Goal: Task Accomplishment & Management: Use online tool/utility

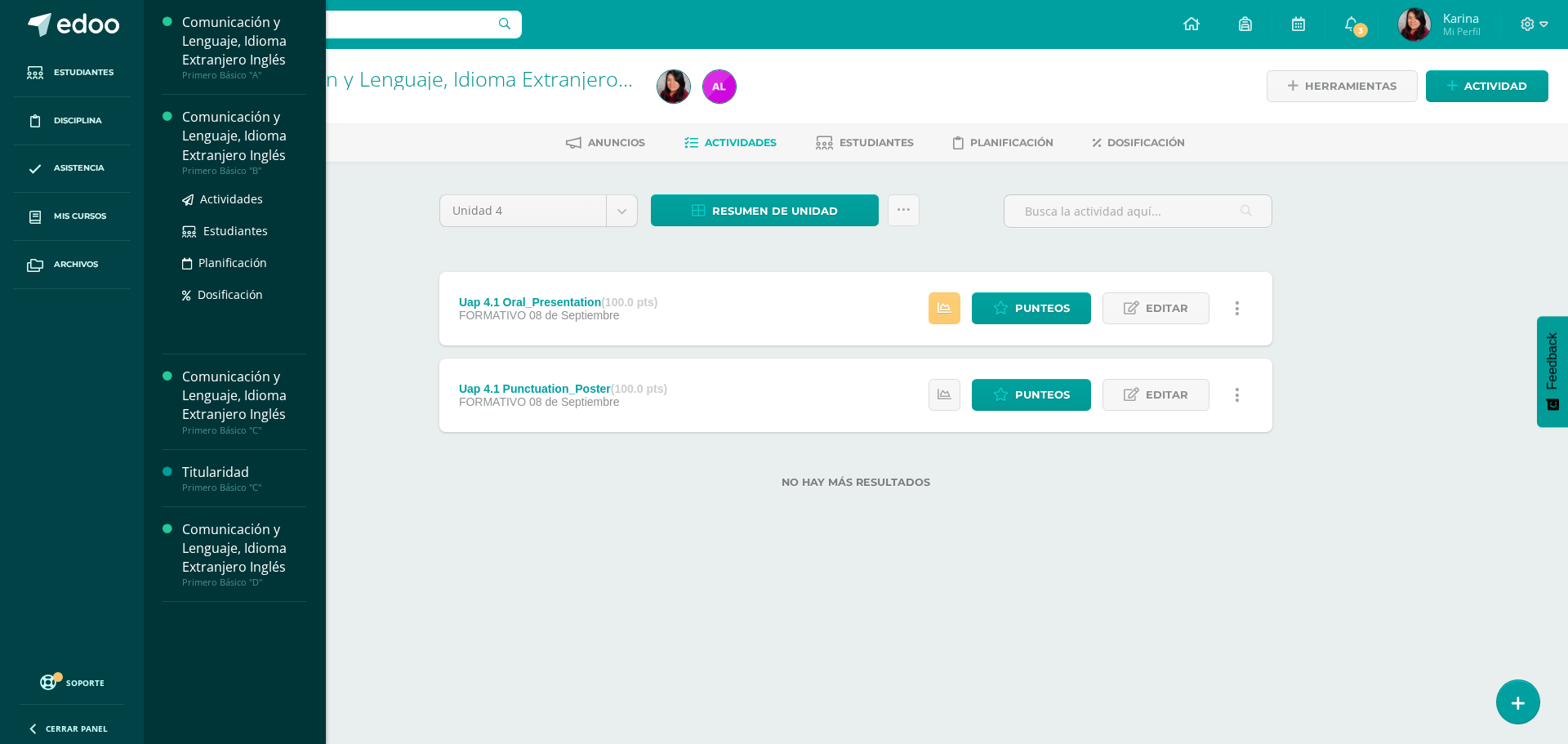
click at [232, 159] on div "Comunicación y Lenguaje, Idioma Extranjero Inglés" at bounding box center [244, 135] width 125 height 57
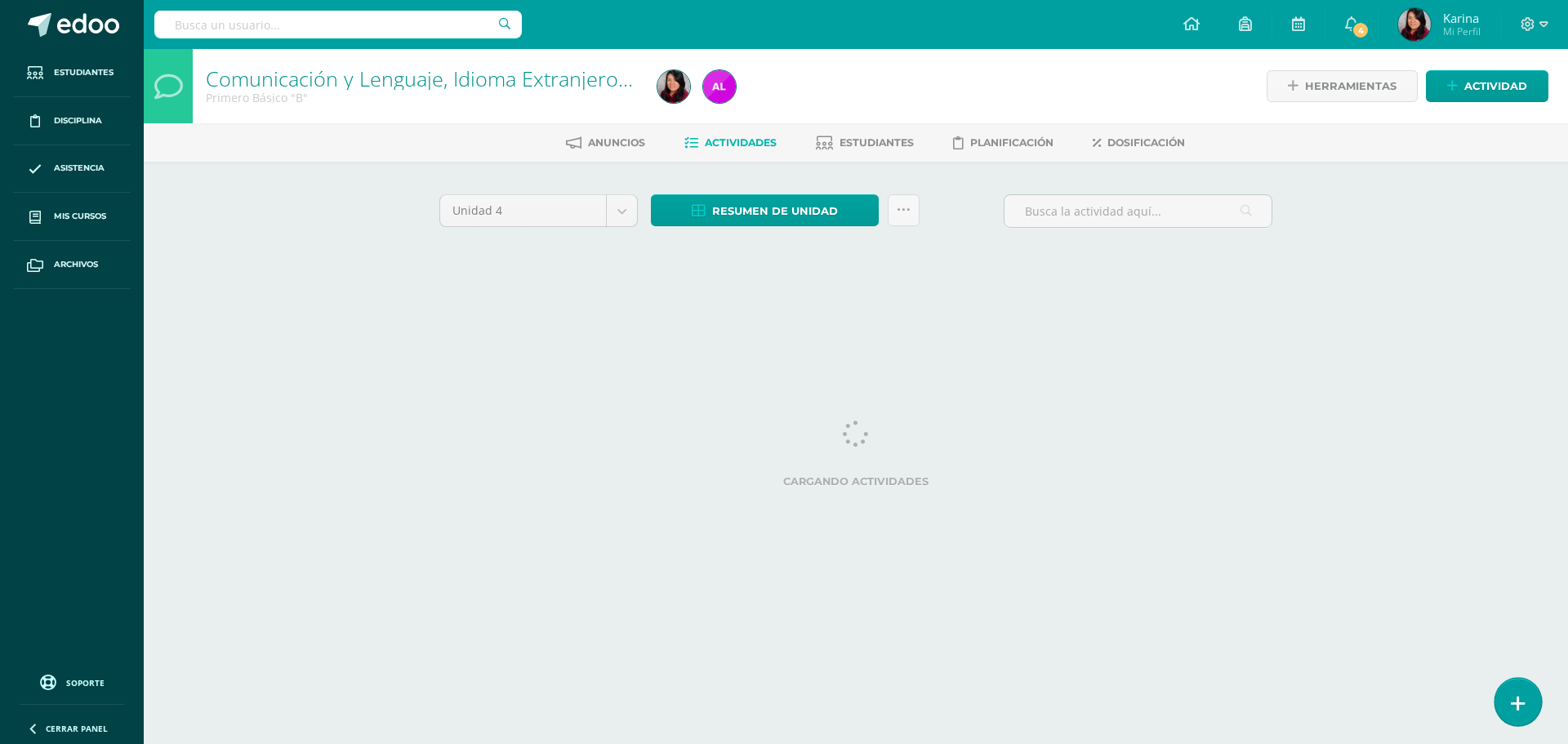
click at [1521, 692] on link at bounding box center [1518, 702] width 47 height 48
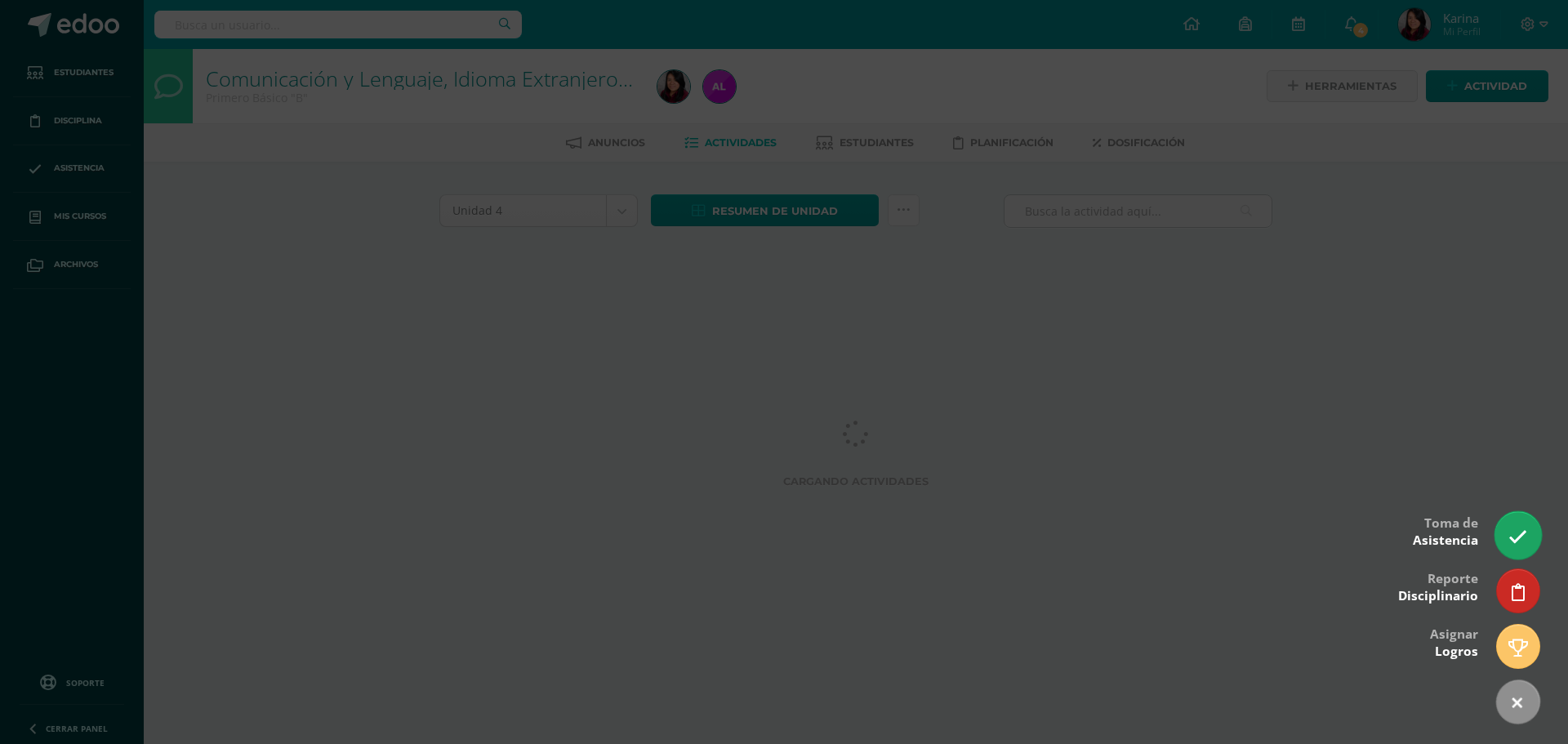
click at [1514, 526] on link at bounding box center [1518, 535] width 47 height 48
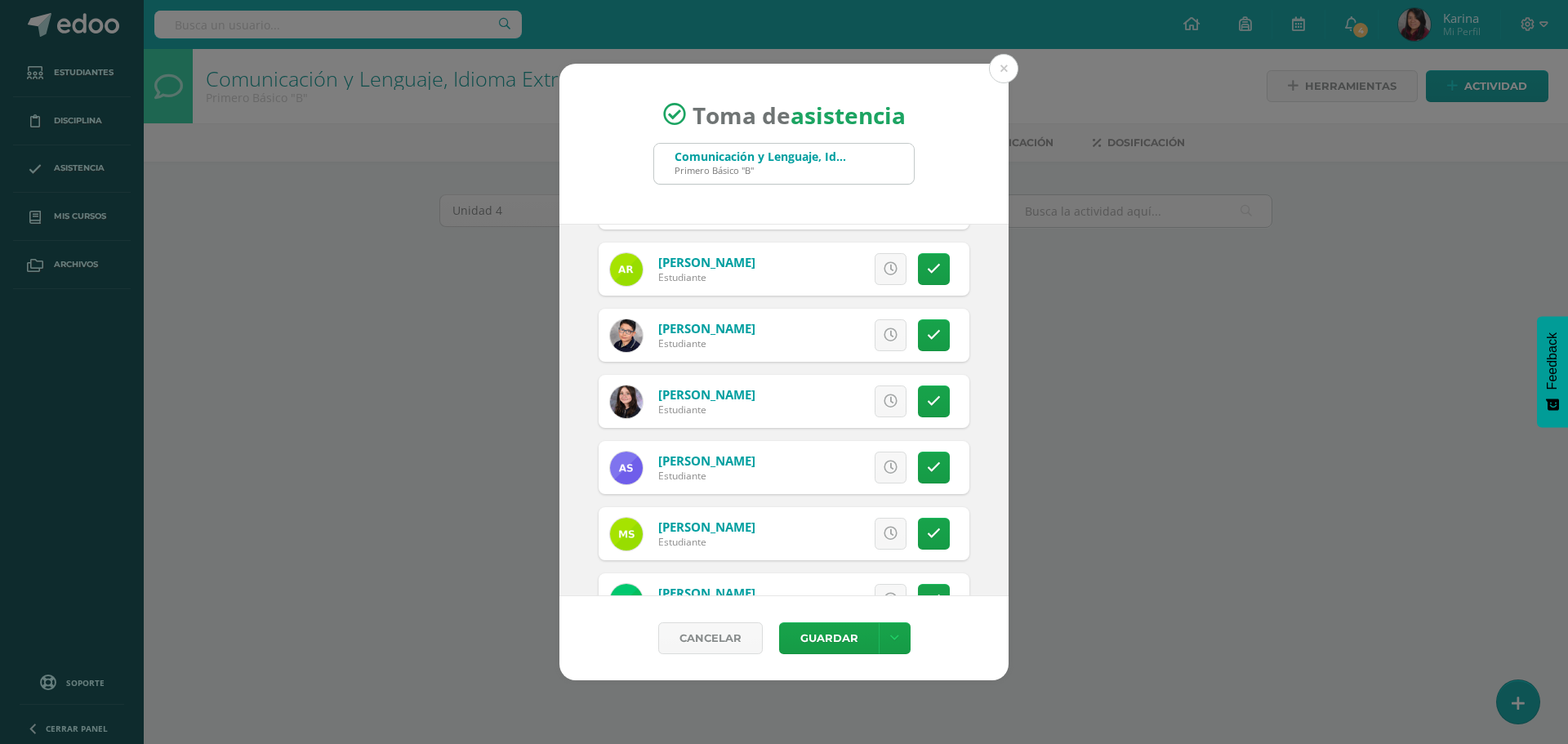
scroll to position [2361, 0]
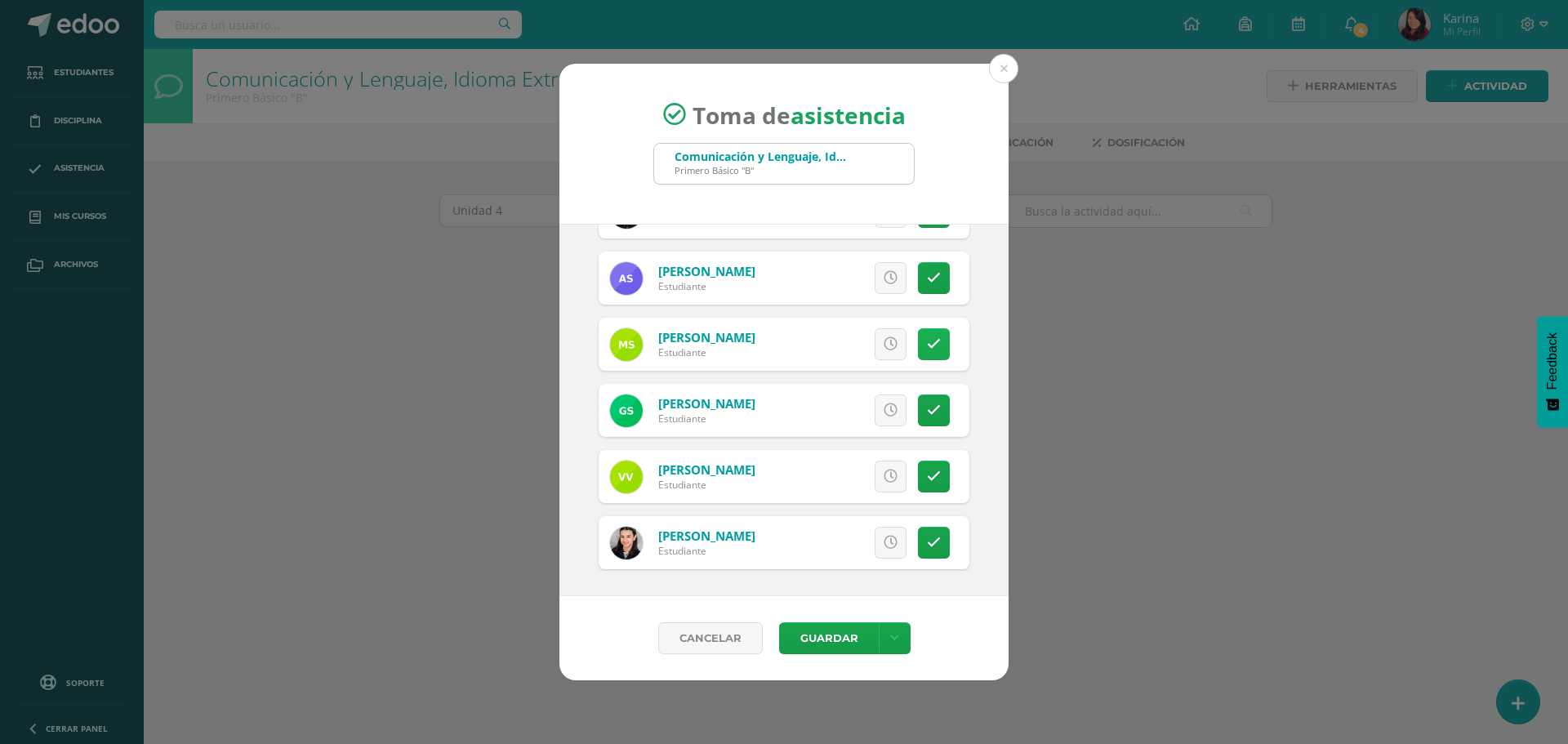
click at [927, 350] on icon at bounding box center [934, 345] width 14 height 14
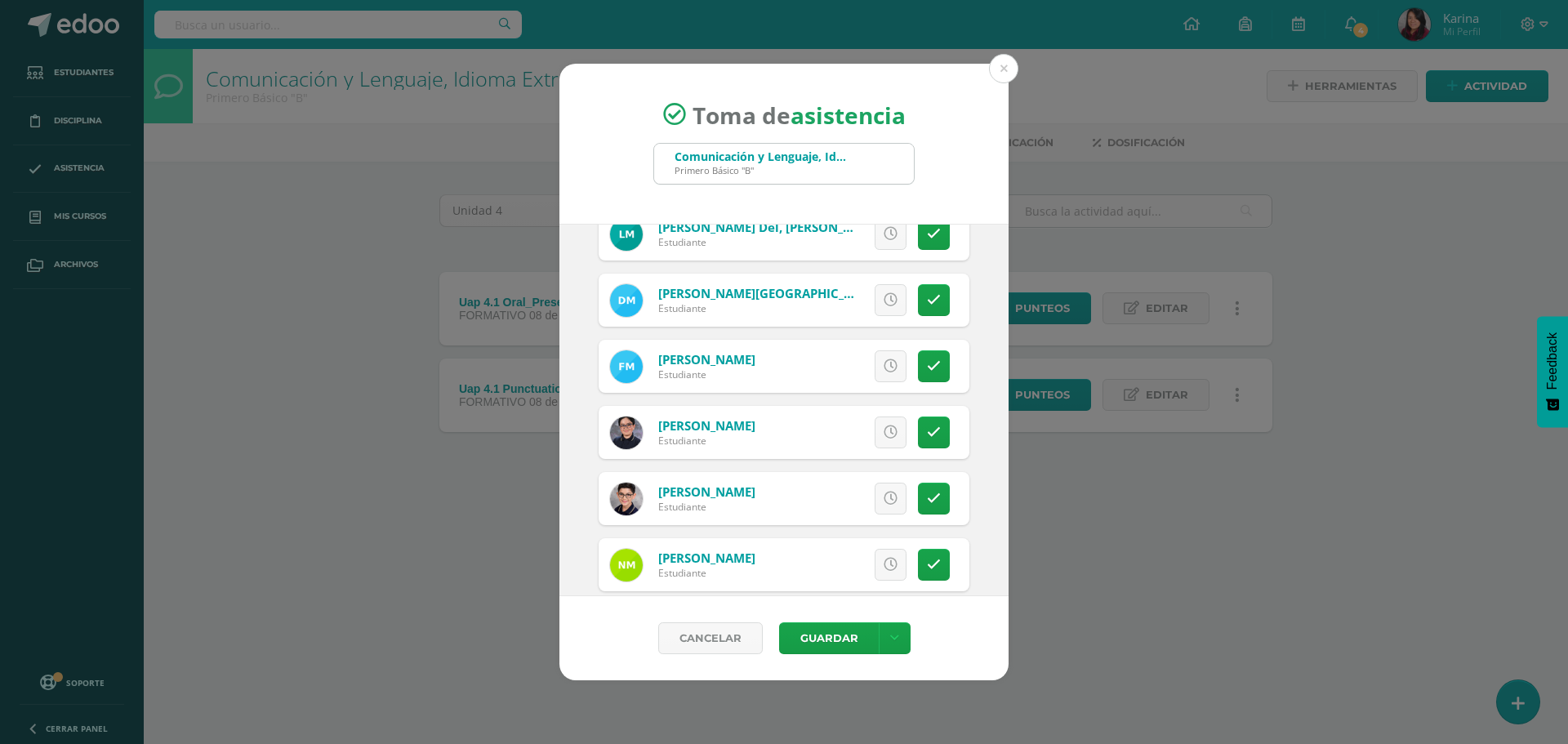
scroll to position [1545, 0]
click at [927, 366] on icon at bounding box center [934, 368] width 14 height 14
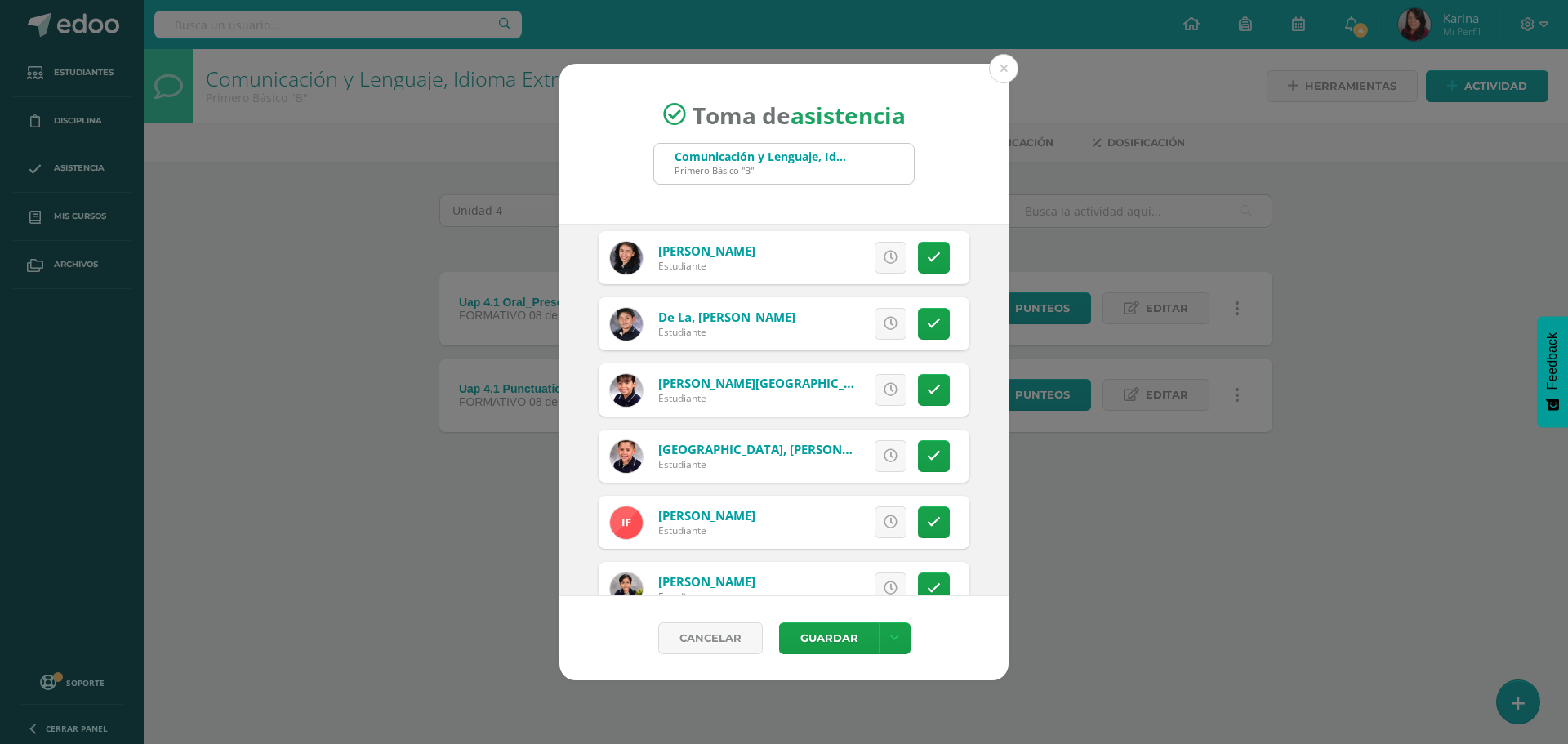
scroll to position [565, 0]
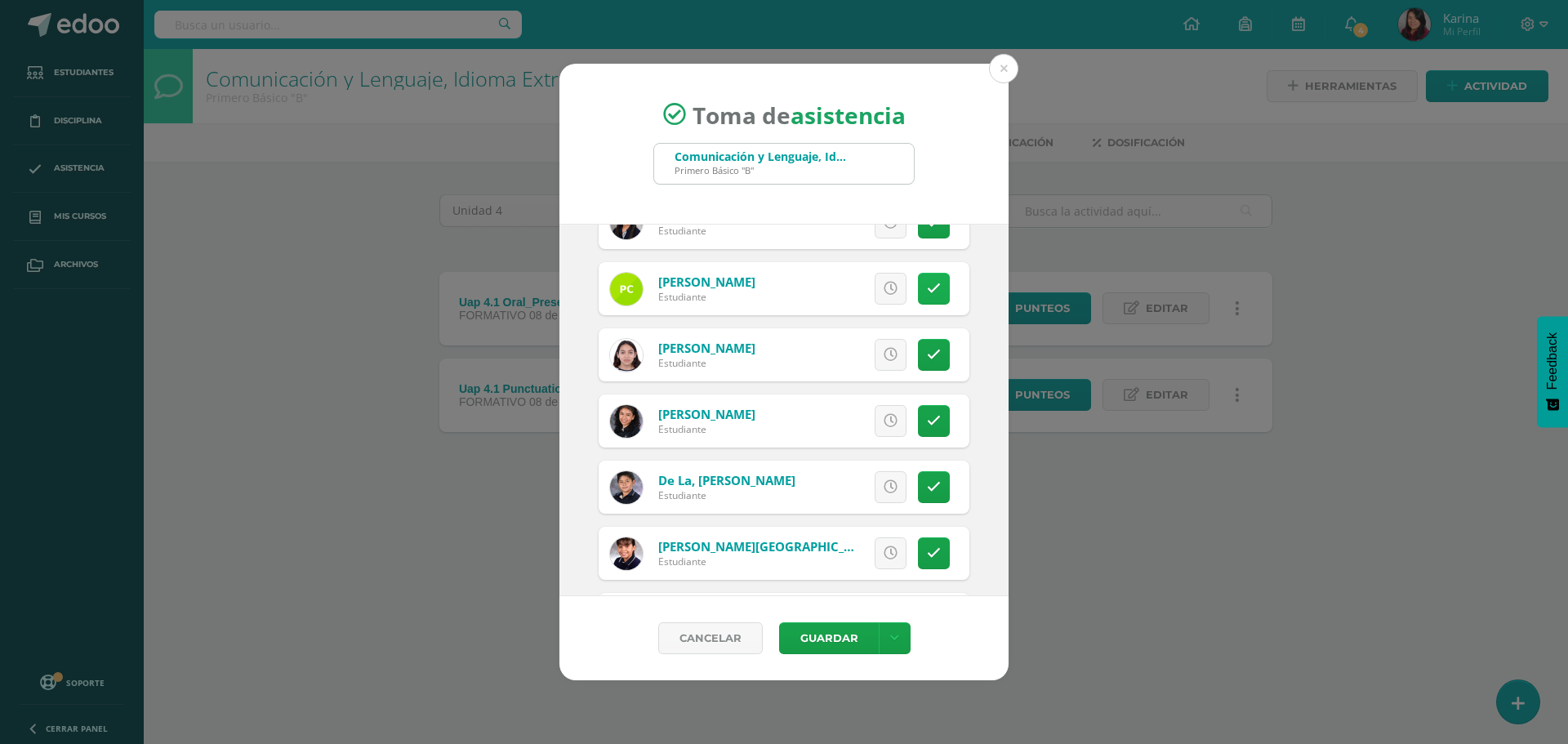
click at [923, 279] on link at bounding box center [934, 289] width 32 height 32
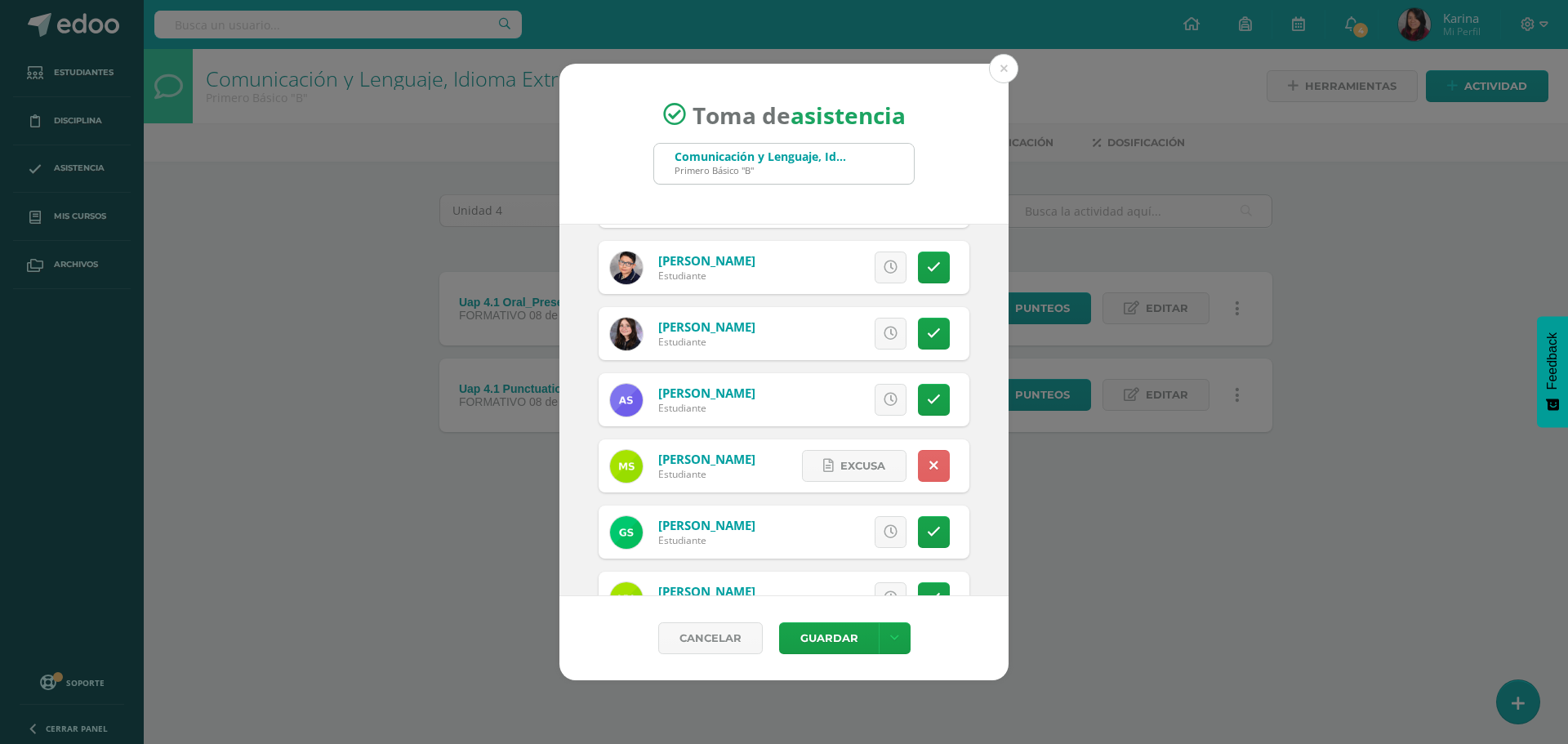
scroll to position [2361, 0]
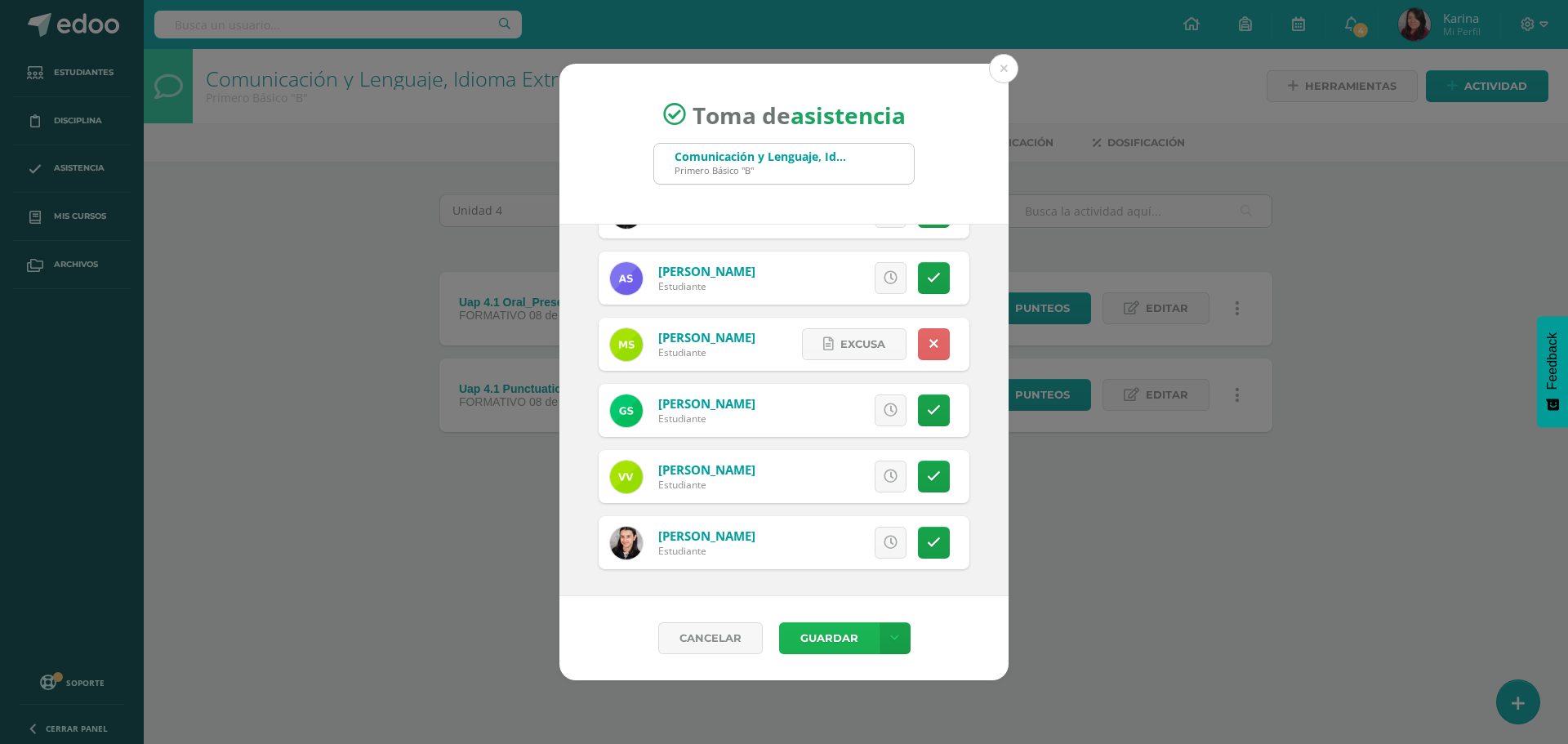
click at [833, 644] on button "Guardar" at bounding box center [829, 638] width 100 height 32
